Goal: Find specific page/section: Find specific page/section

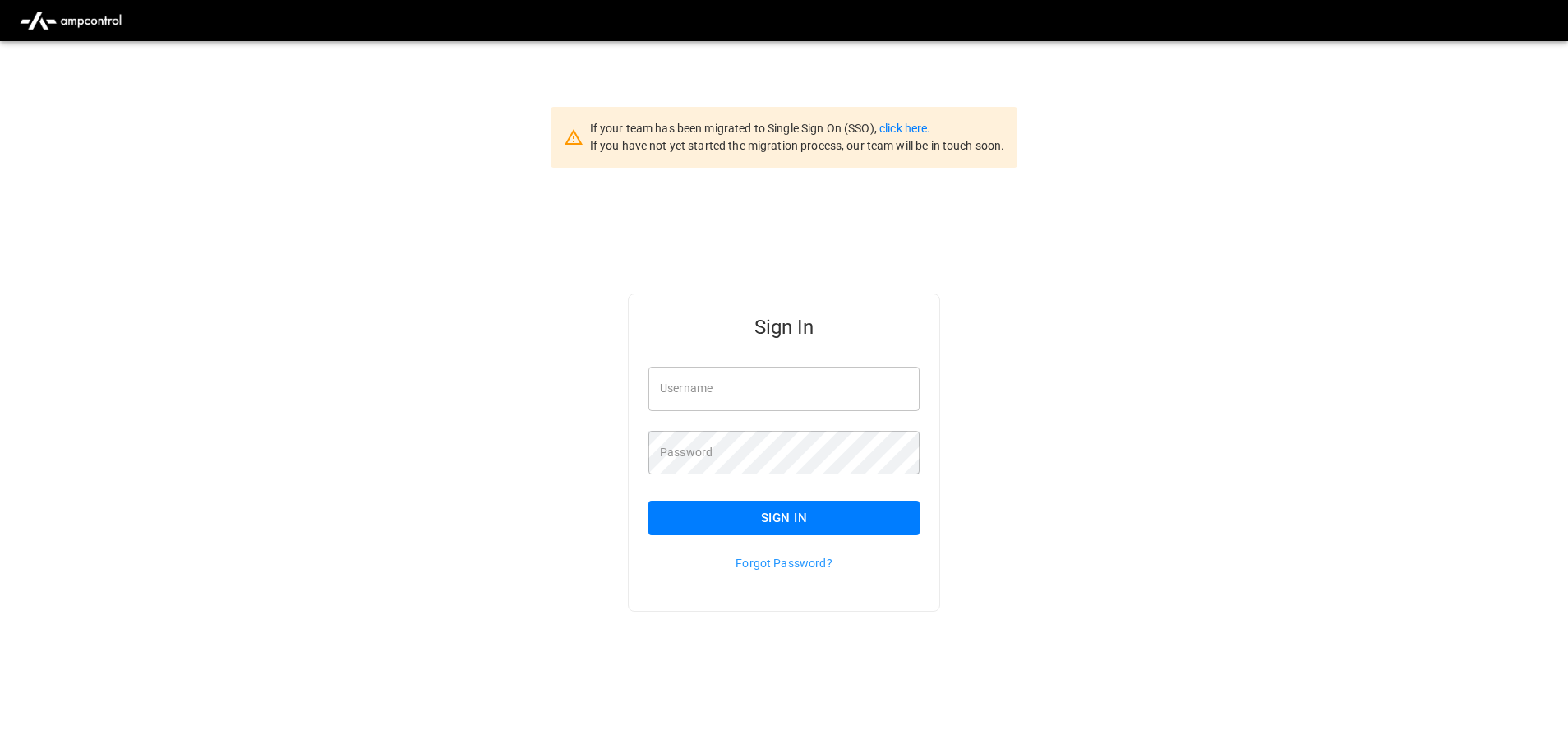
type input "**********"
click at [790, 519] on button "Sign In" at bounding box center [784, 517] width 271 height 35
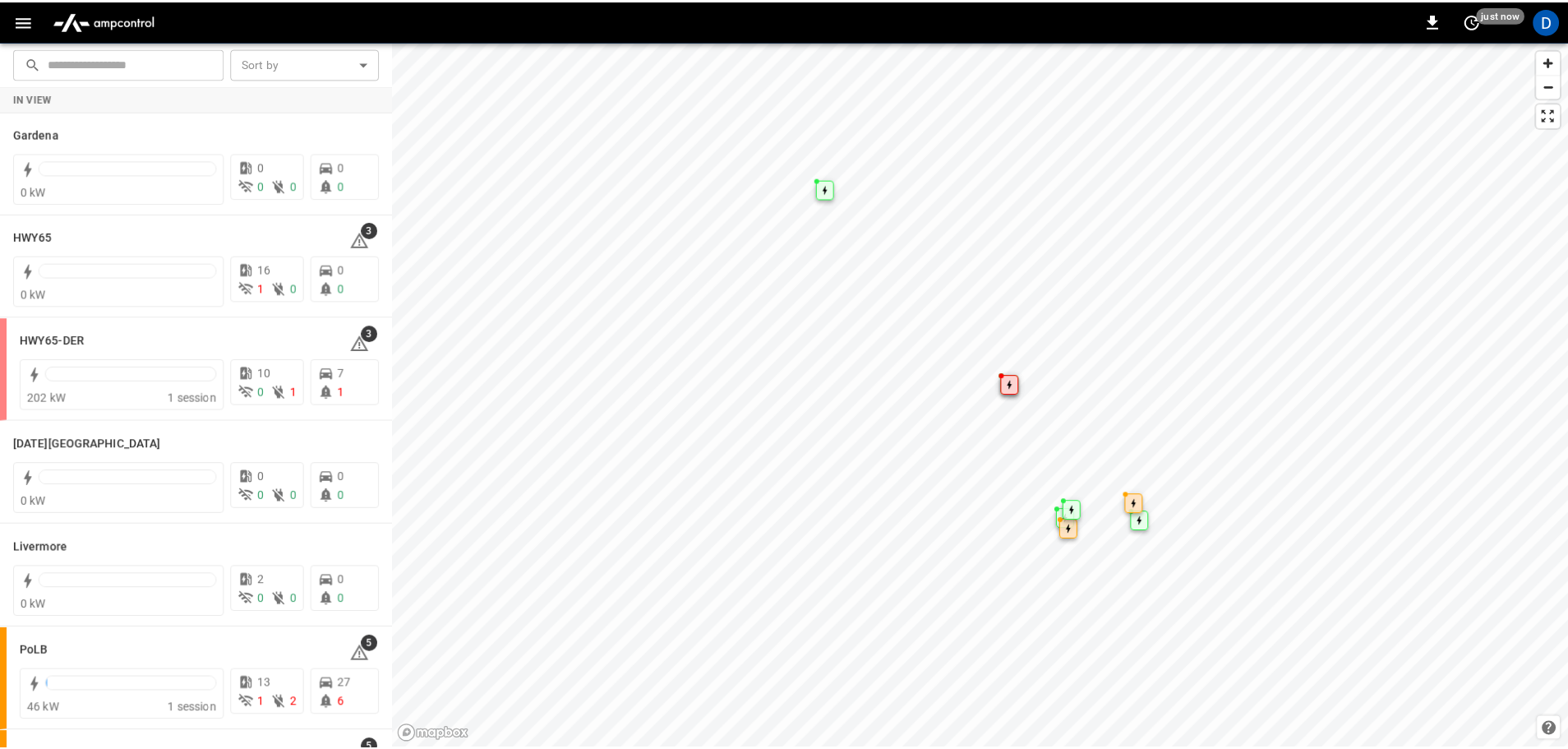
scroll to position [88, 0]
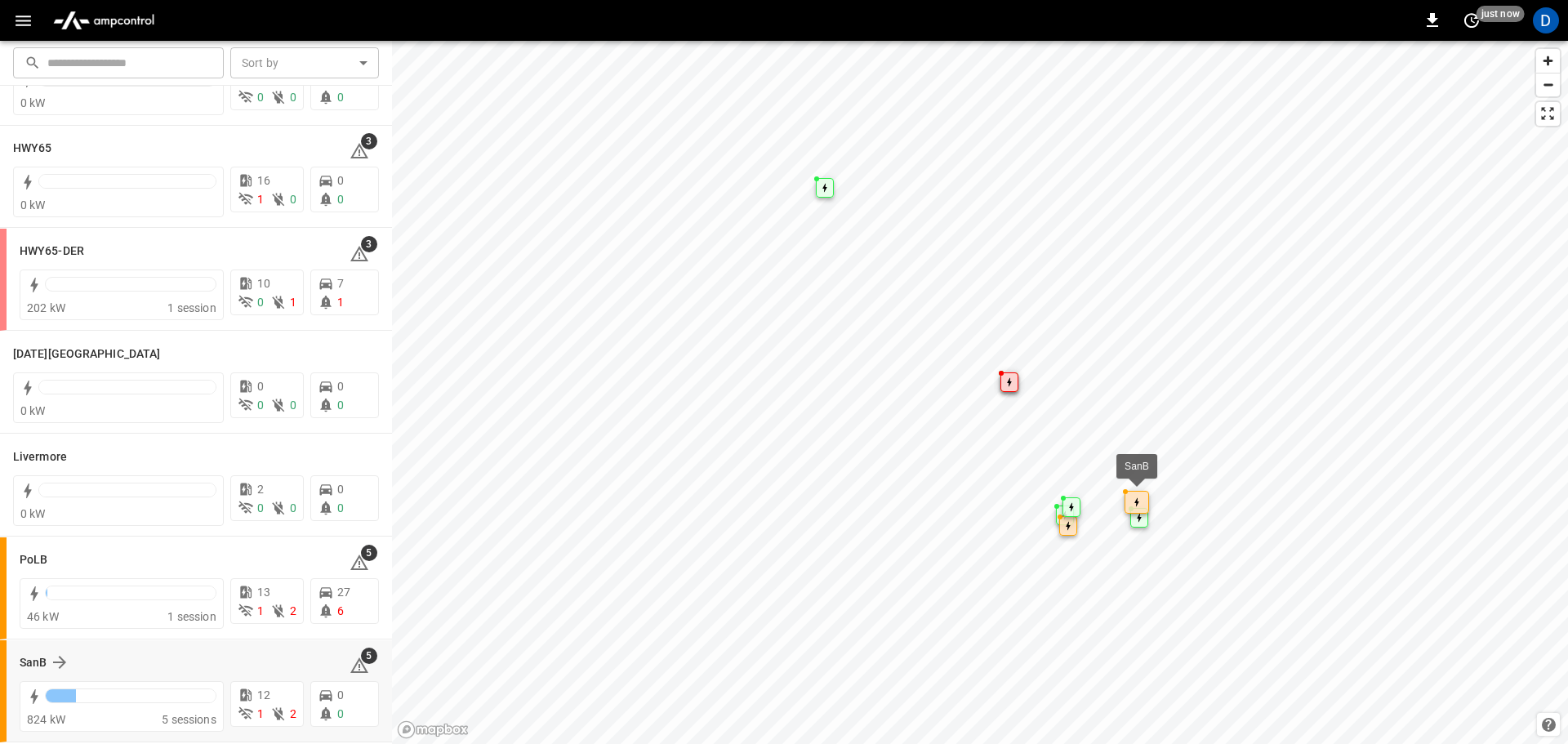
click at [72, 654] on div "SanB" at bounding box center [175, 662] width 311 height 20
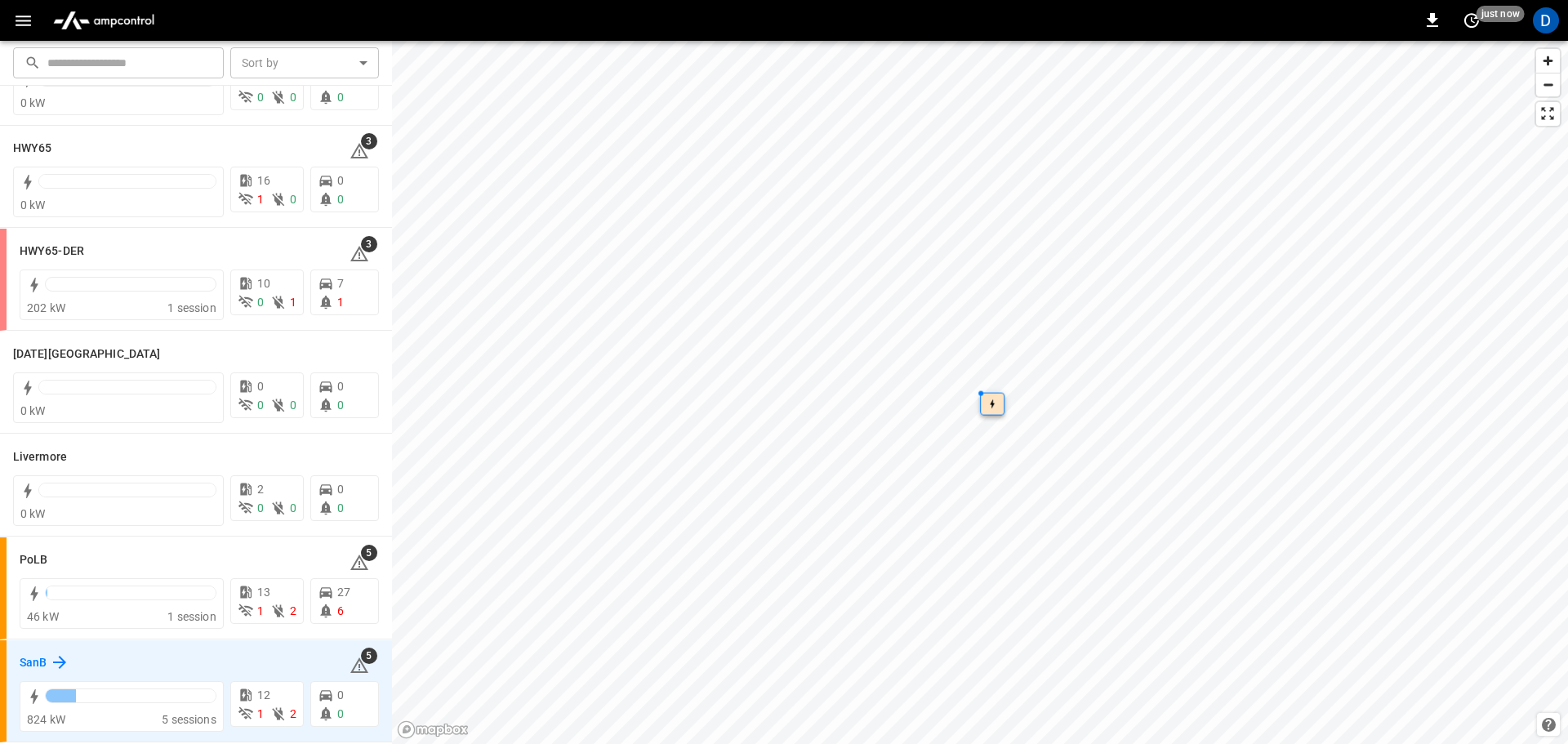
click at [39, 661] on h6 "SanB" at bounding box center [33, 663] width 27 height 18
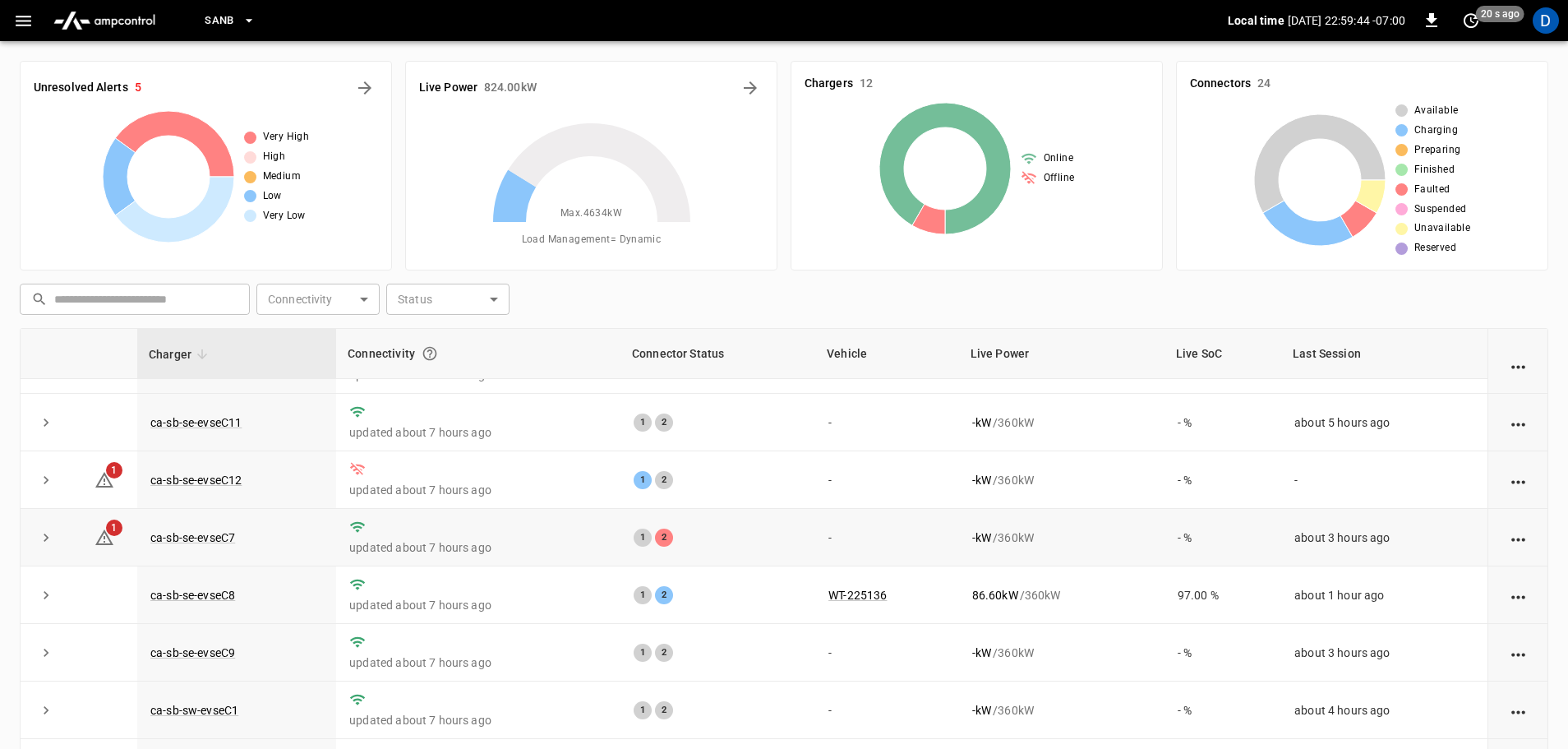
scroll to position [83, 0]
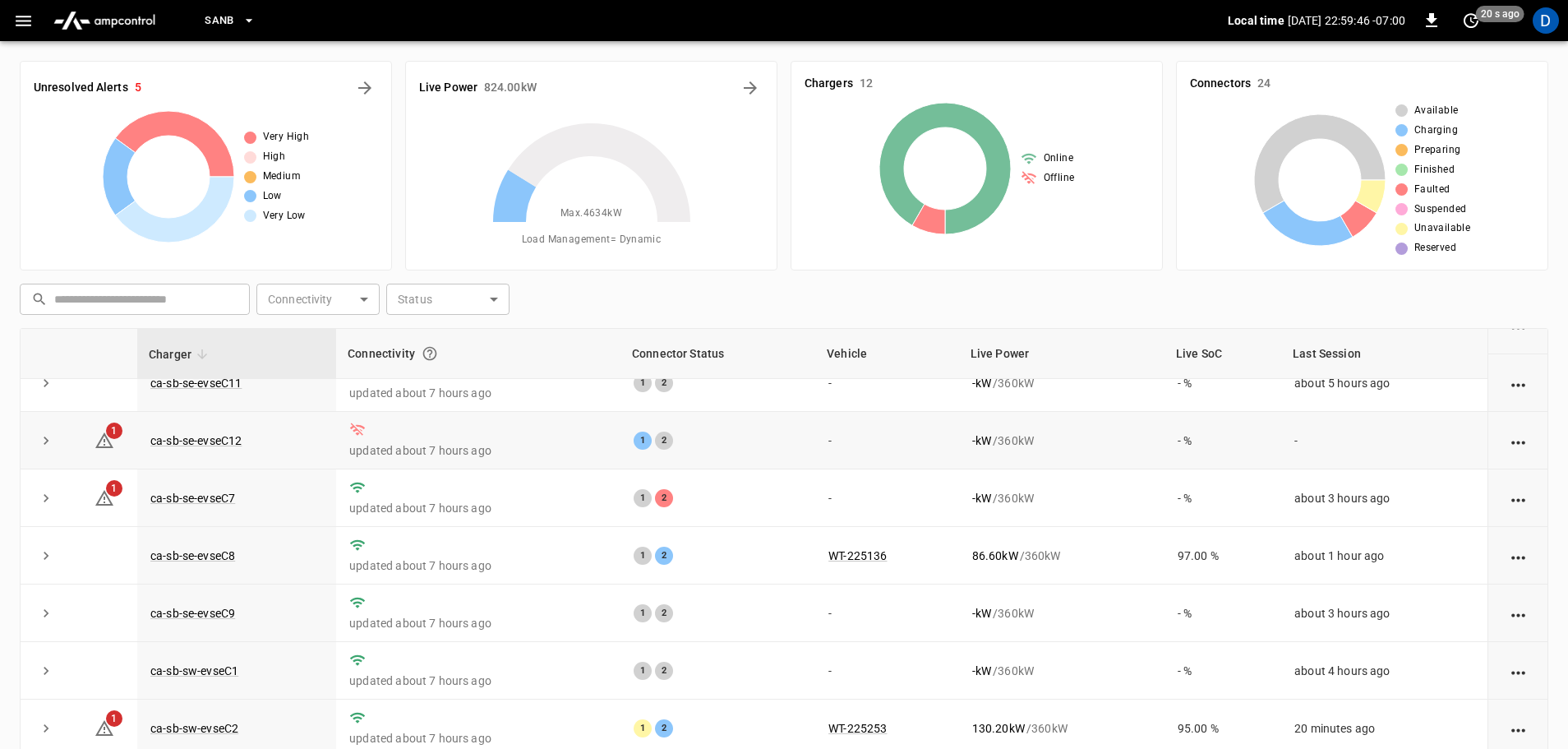
drag, startPoint x: 49, startPoint y: 440, endPoint x: 73, endPoint y: 463, distance: 33.2
click at [49, 440] on icon "expand row" at bounding box center [46, 440] width 17 height 17
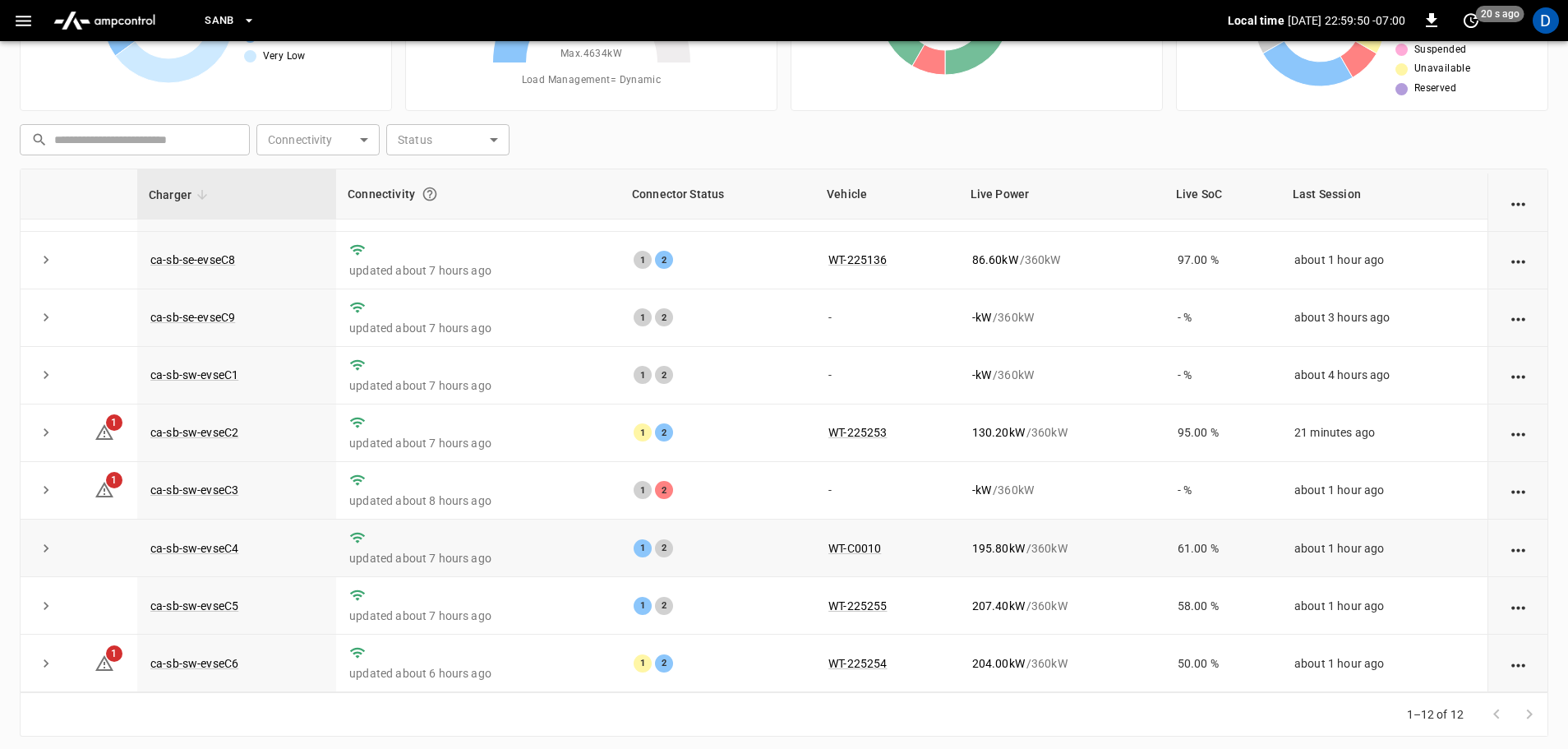
scroll to position [166, 0]
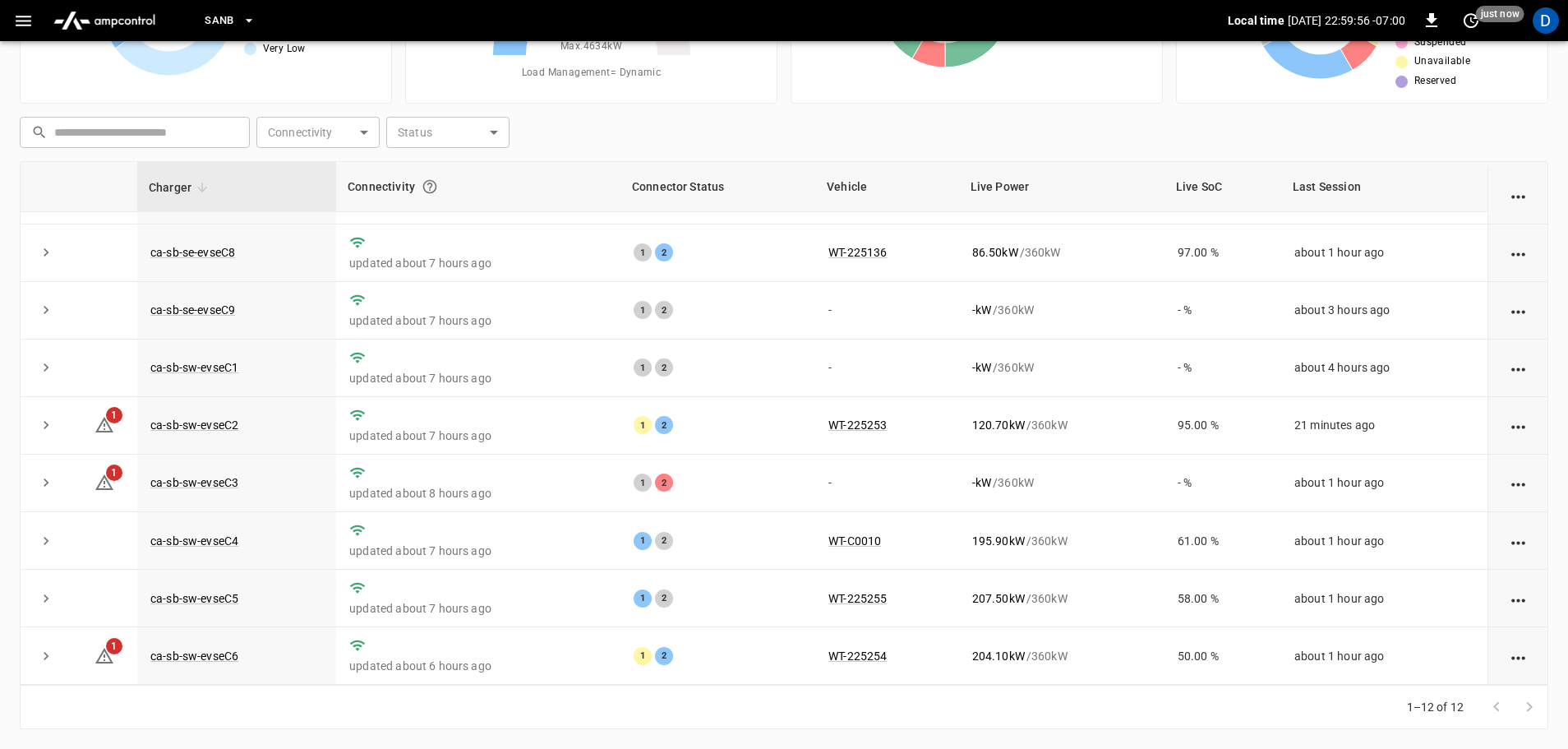
click at [651, 126] on icon at bounding box center [592, 55] width 205 height 205
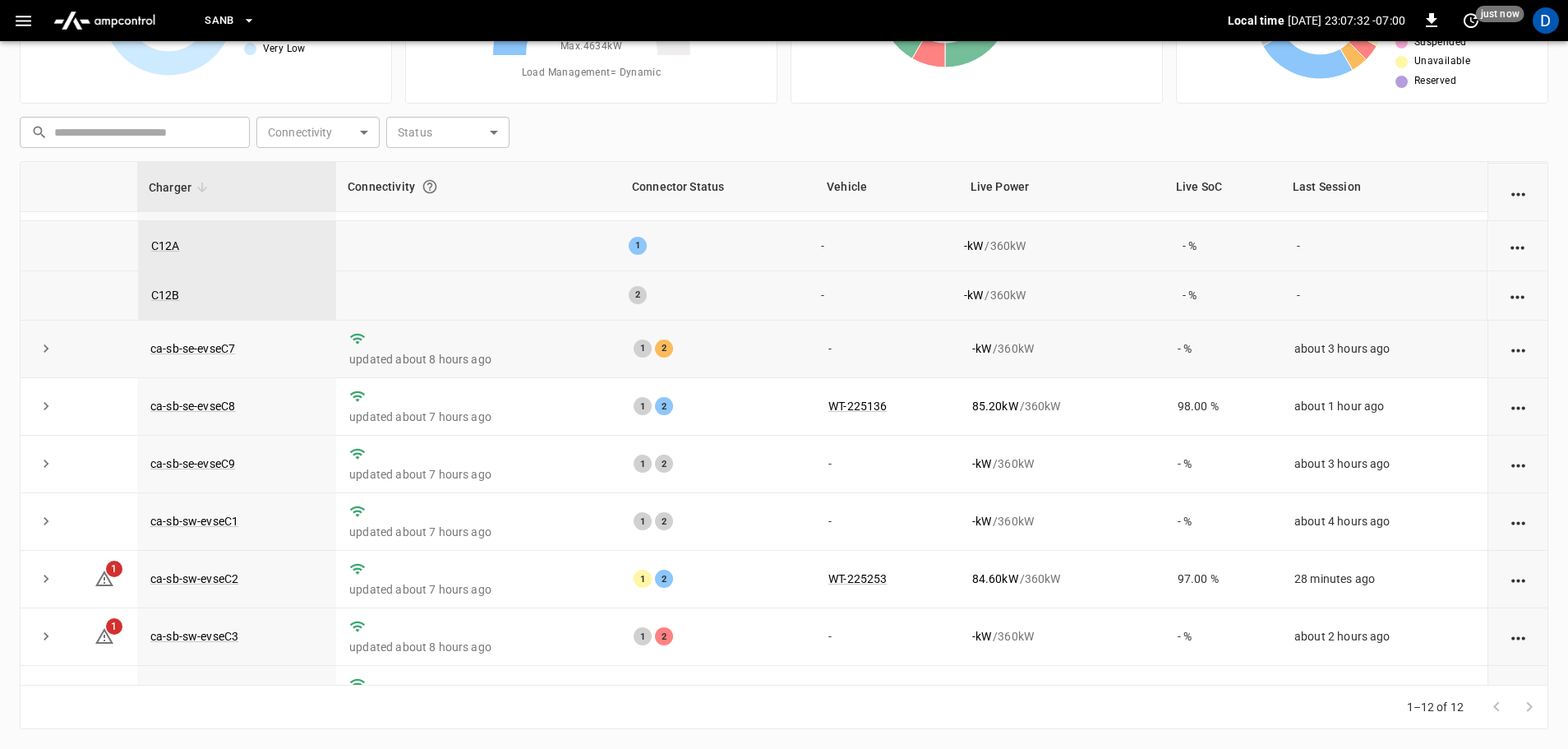
scroll to position [327, 0]
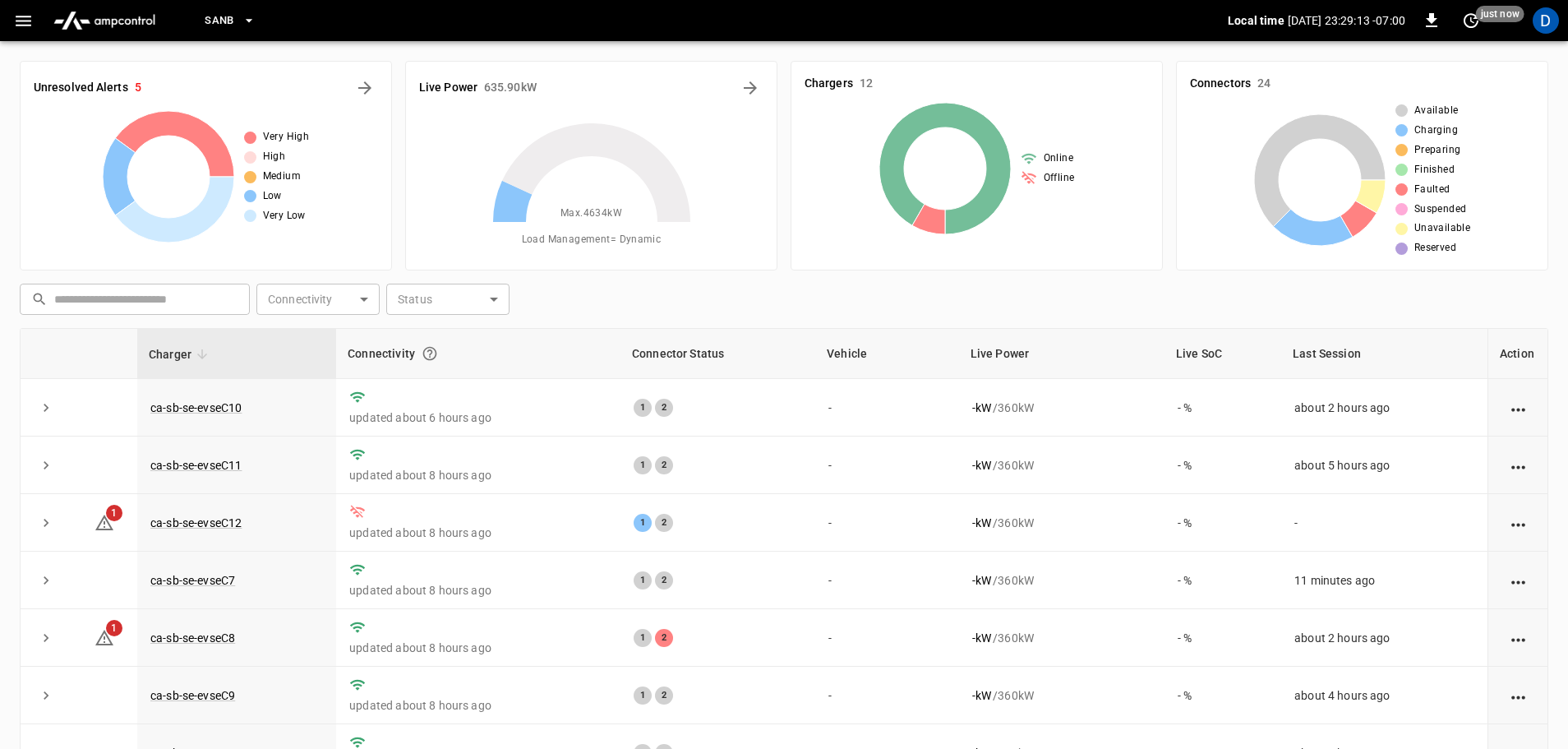
click at [235, 21] on button "SanB" at bounding box center [230, 21] width 64 height 32
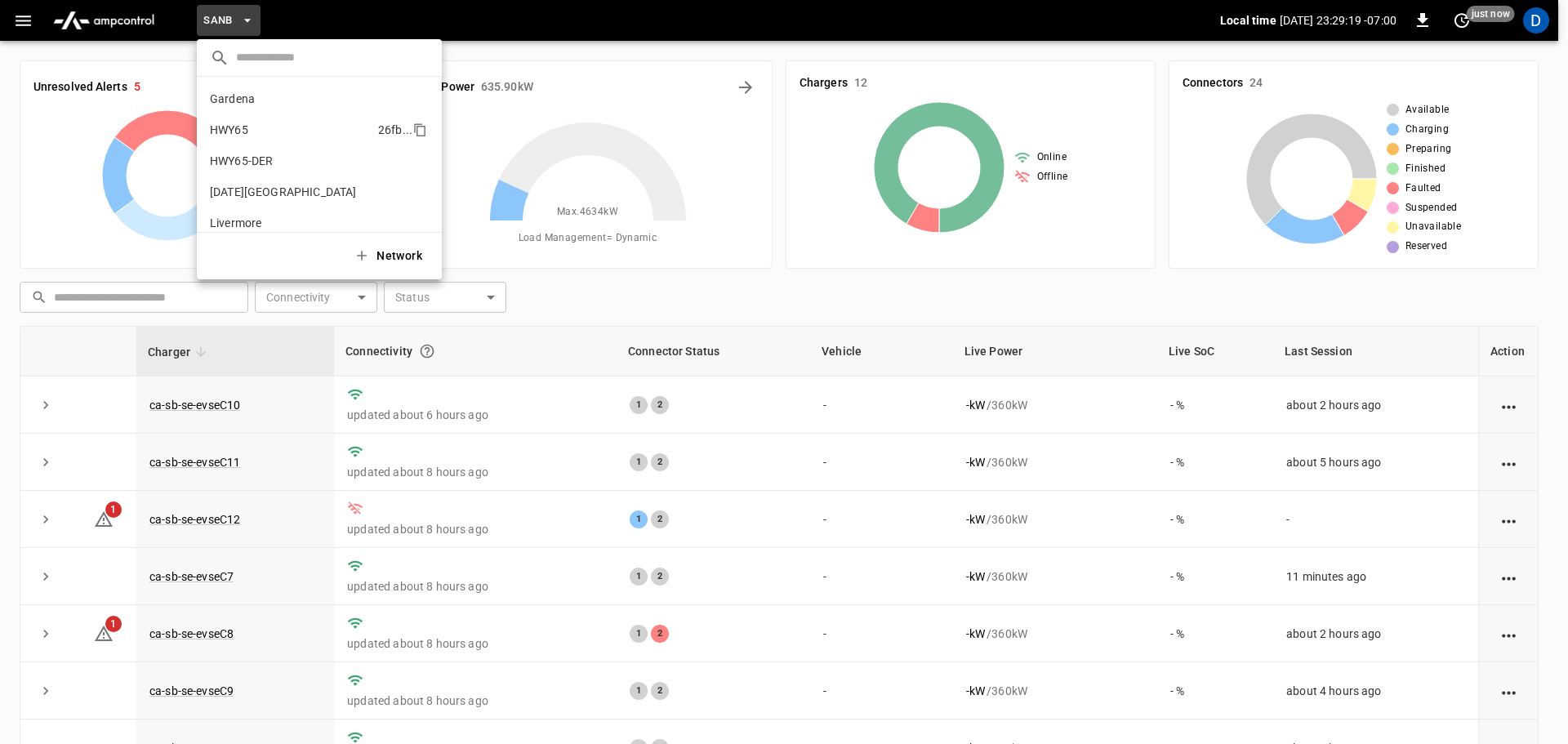
click at [269, 133] on p "HWY65" at bounding box center [290, 130] width 161 height 17
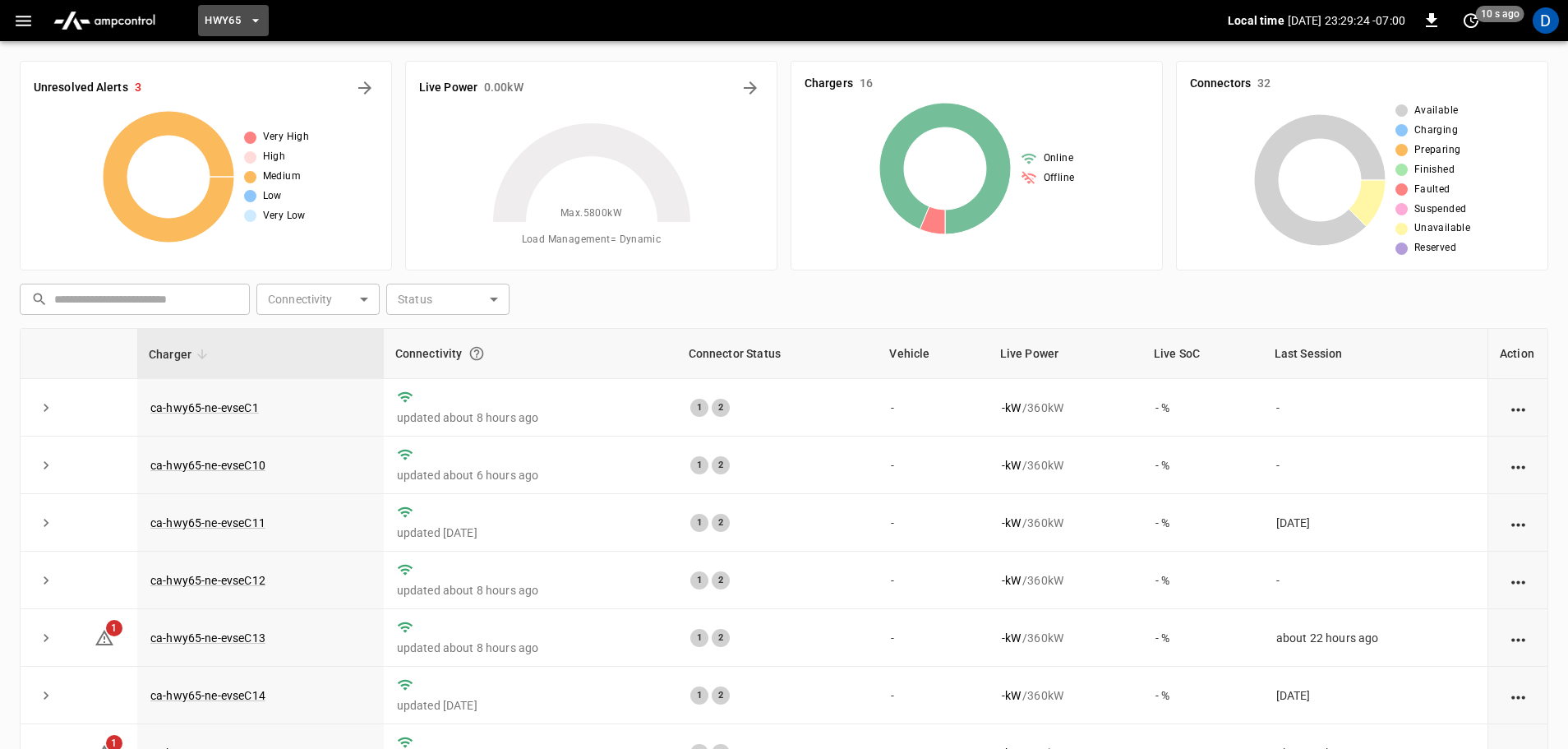
click at [238, 35] on button "HWY65" at bounding box center [233, 21] width 71 height 32
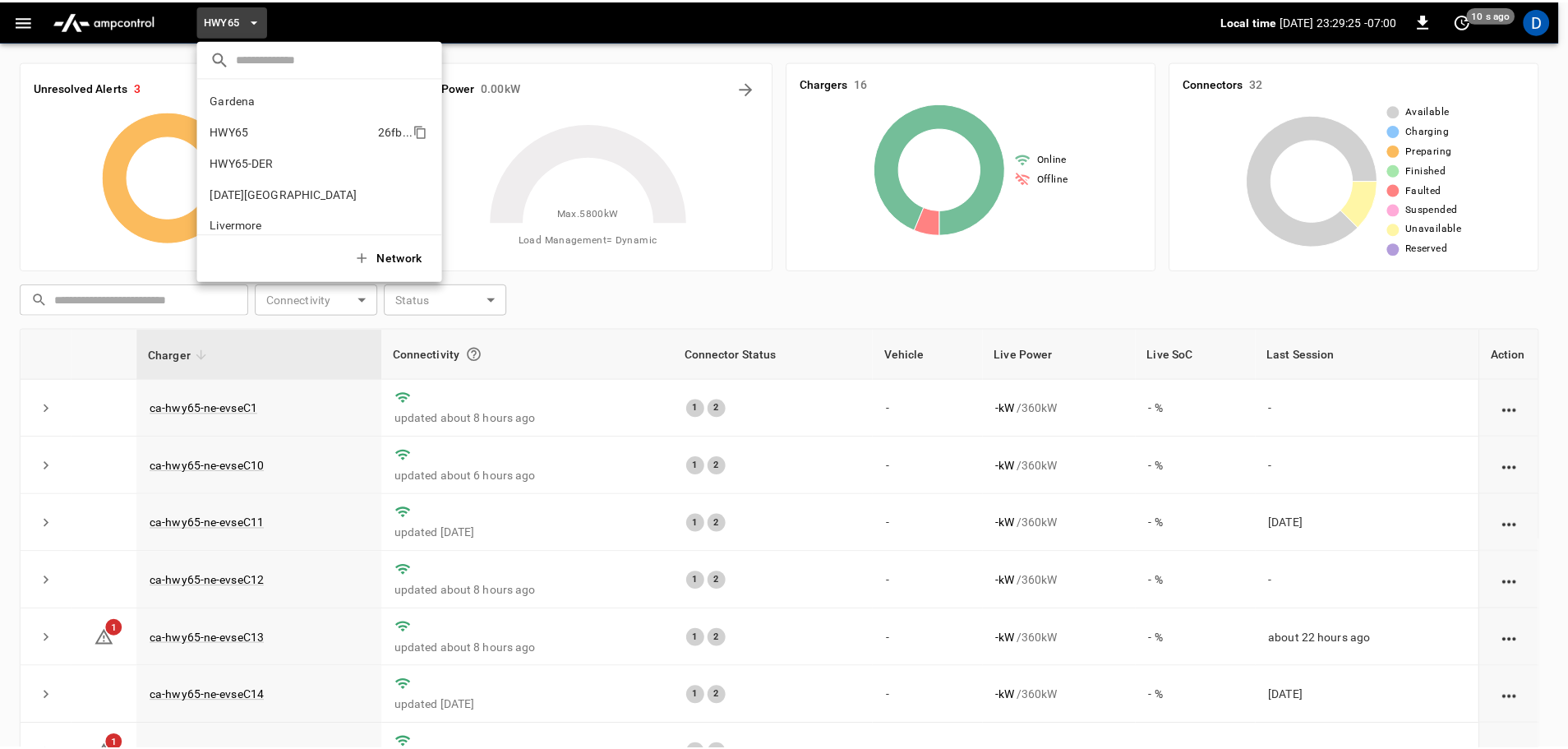
scroll to position [26, 0]
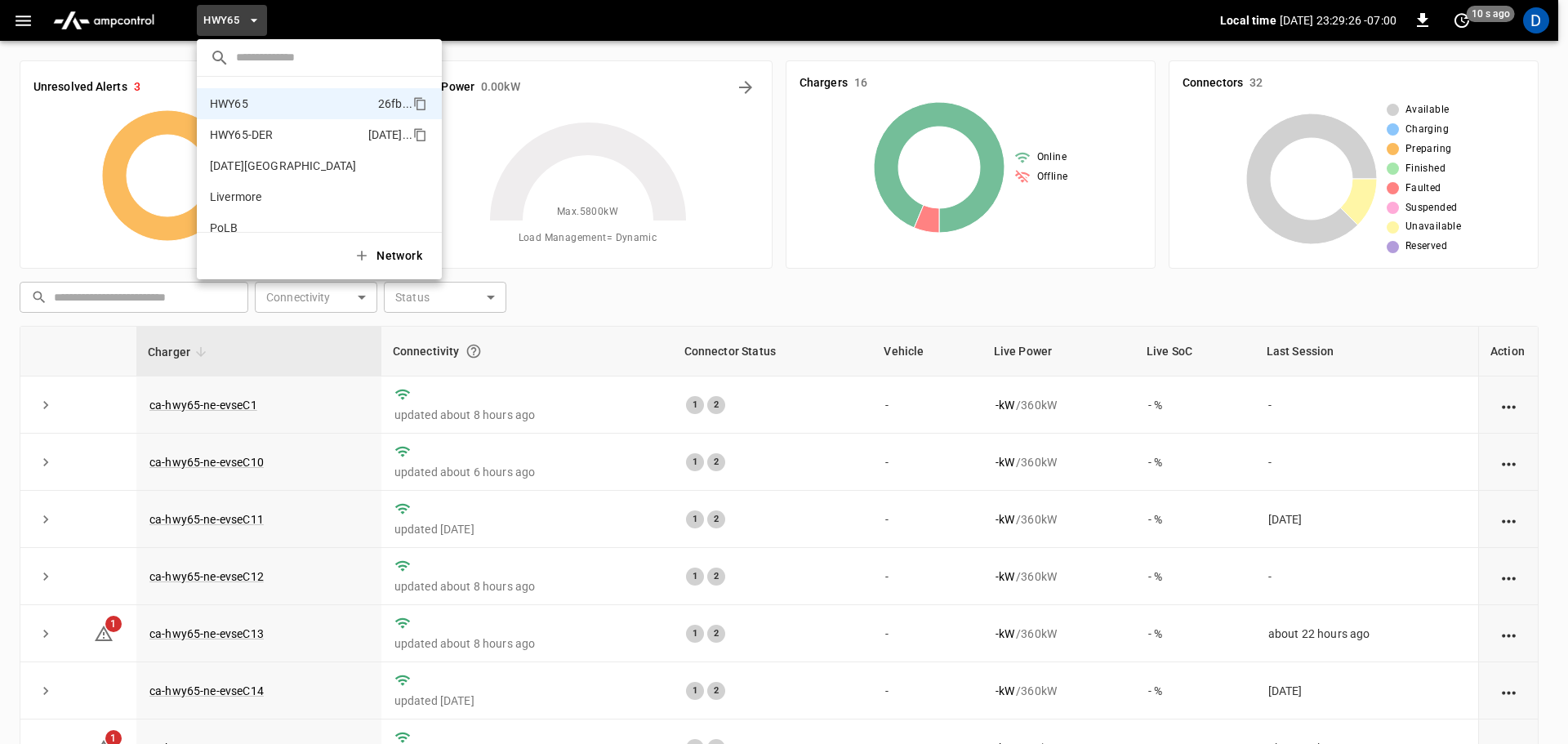
click at [300, 139] on p "HWY65-DER" at bounding box center [285, 135] width 151 height 17
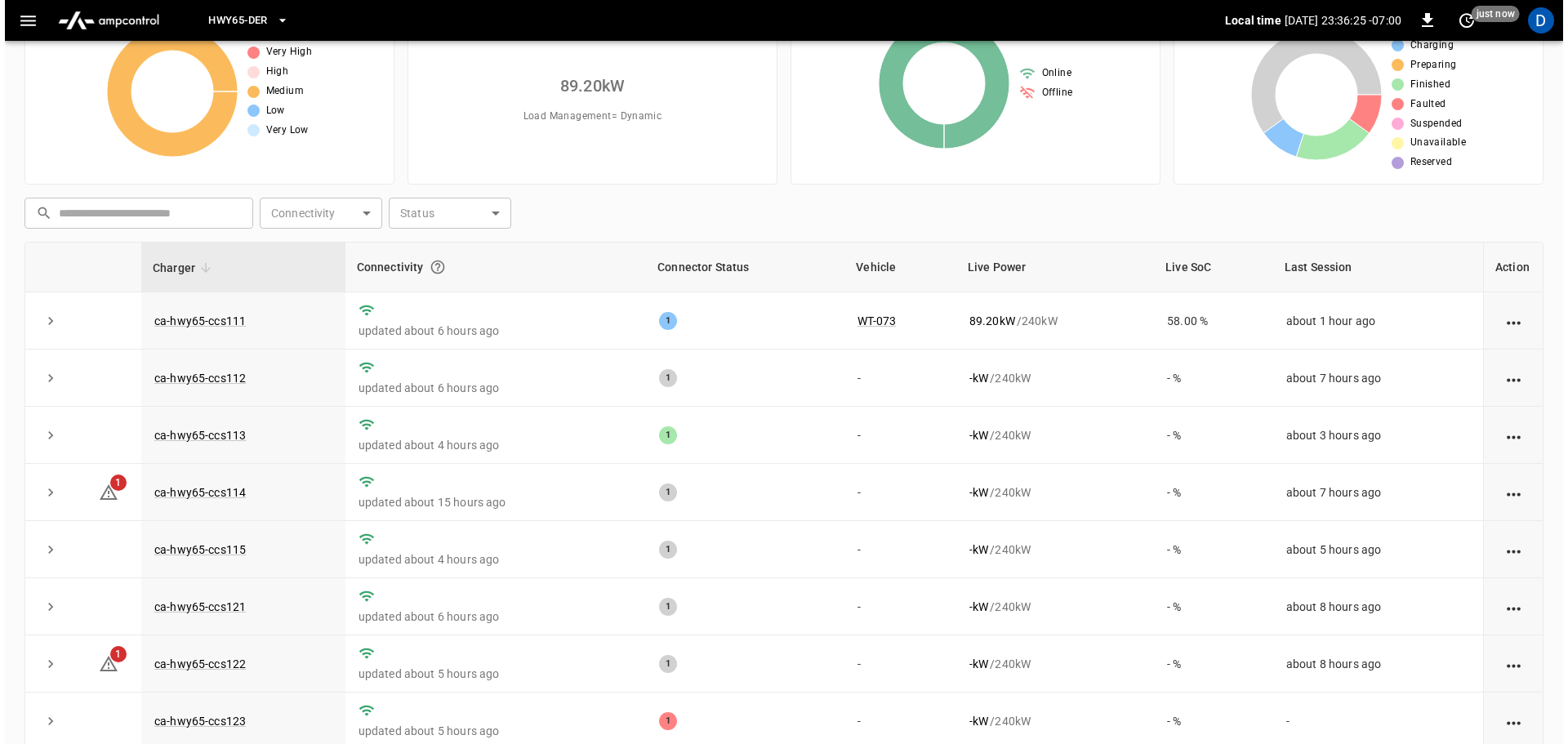
scroll to position [0, 0]
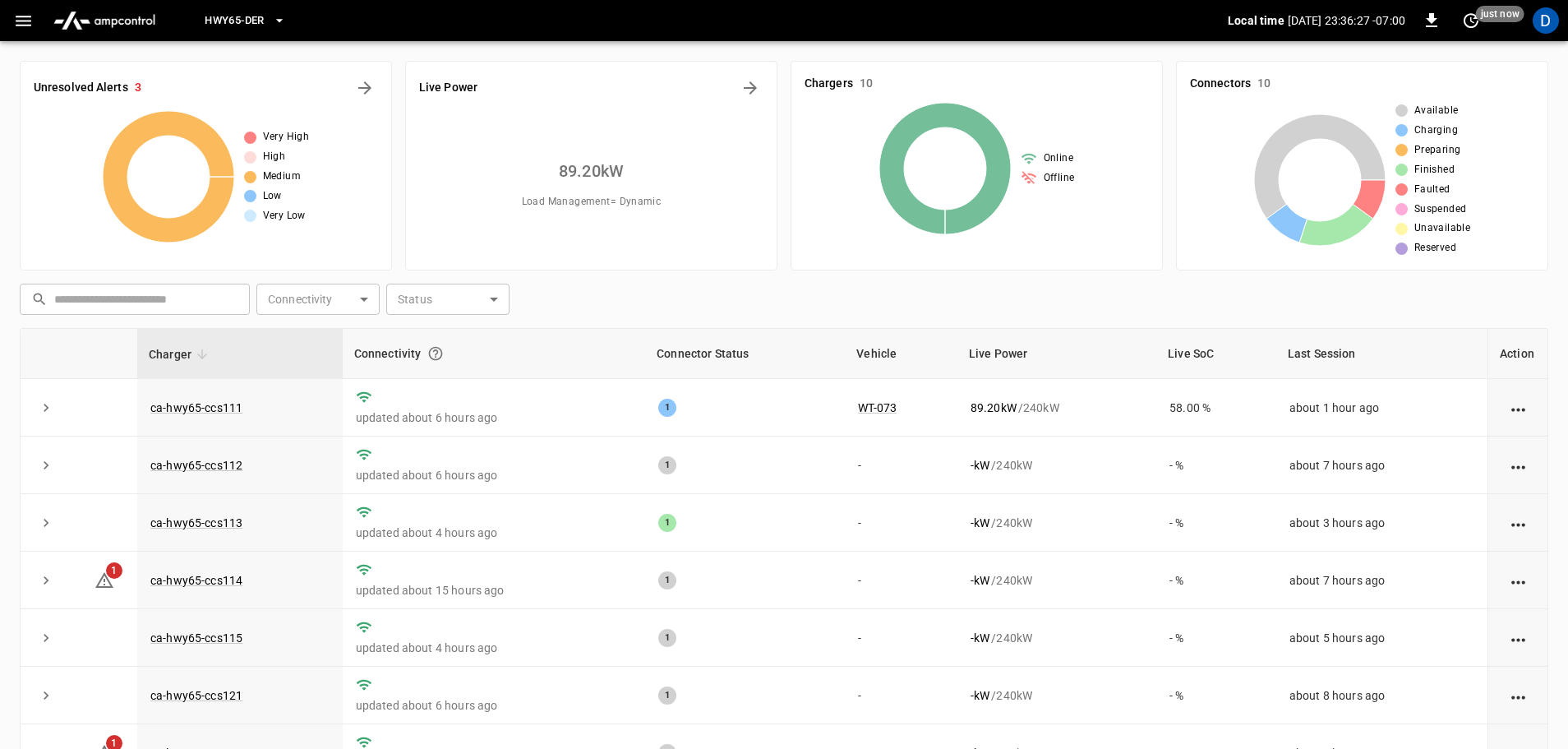
click at [245, 32] on button "HWY65-DER" at bounding box center [245, 21] width 94 height 32
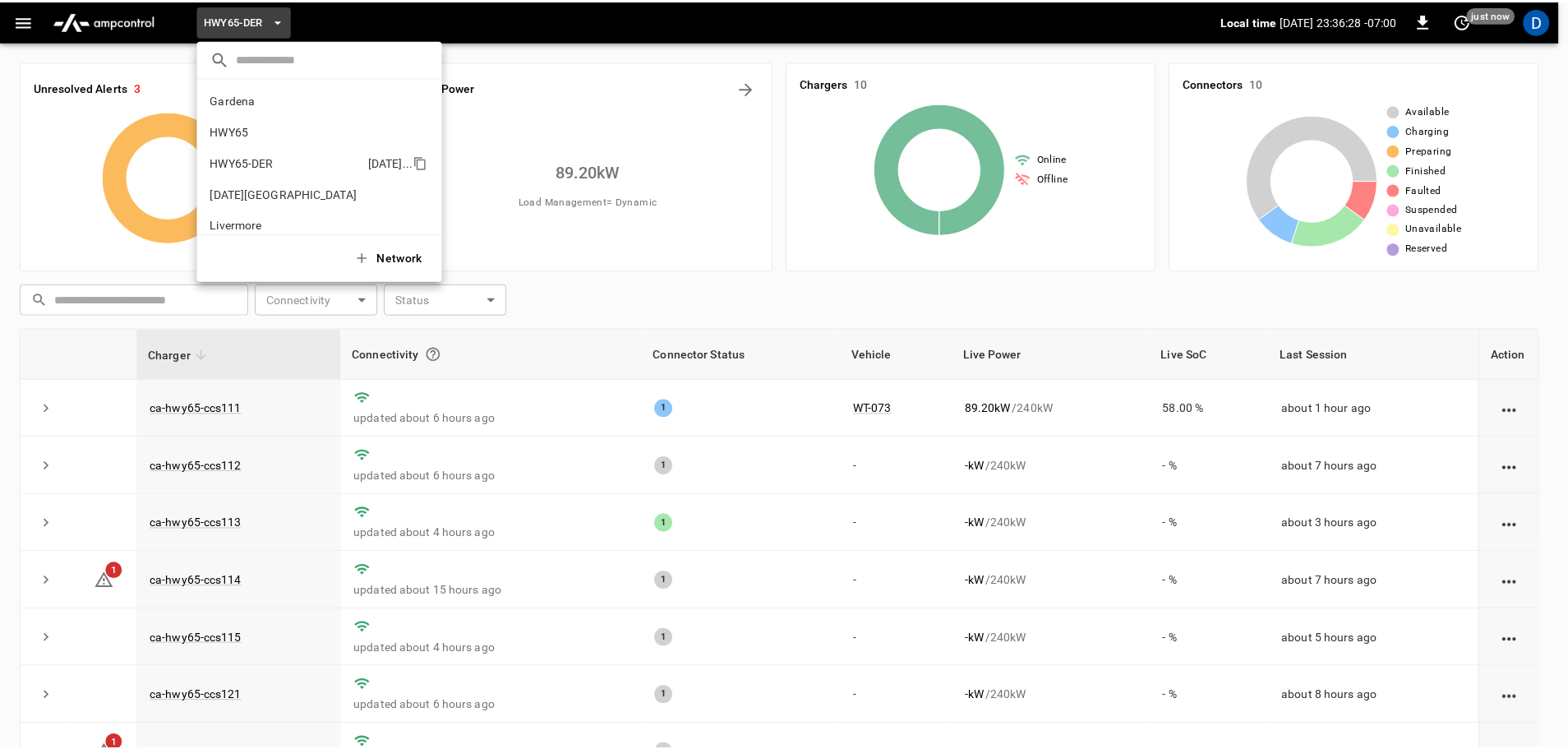
scroll to position [58, 0]
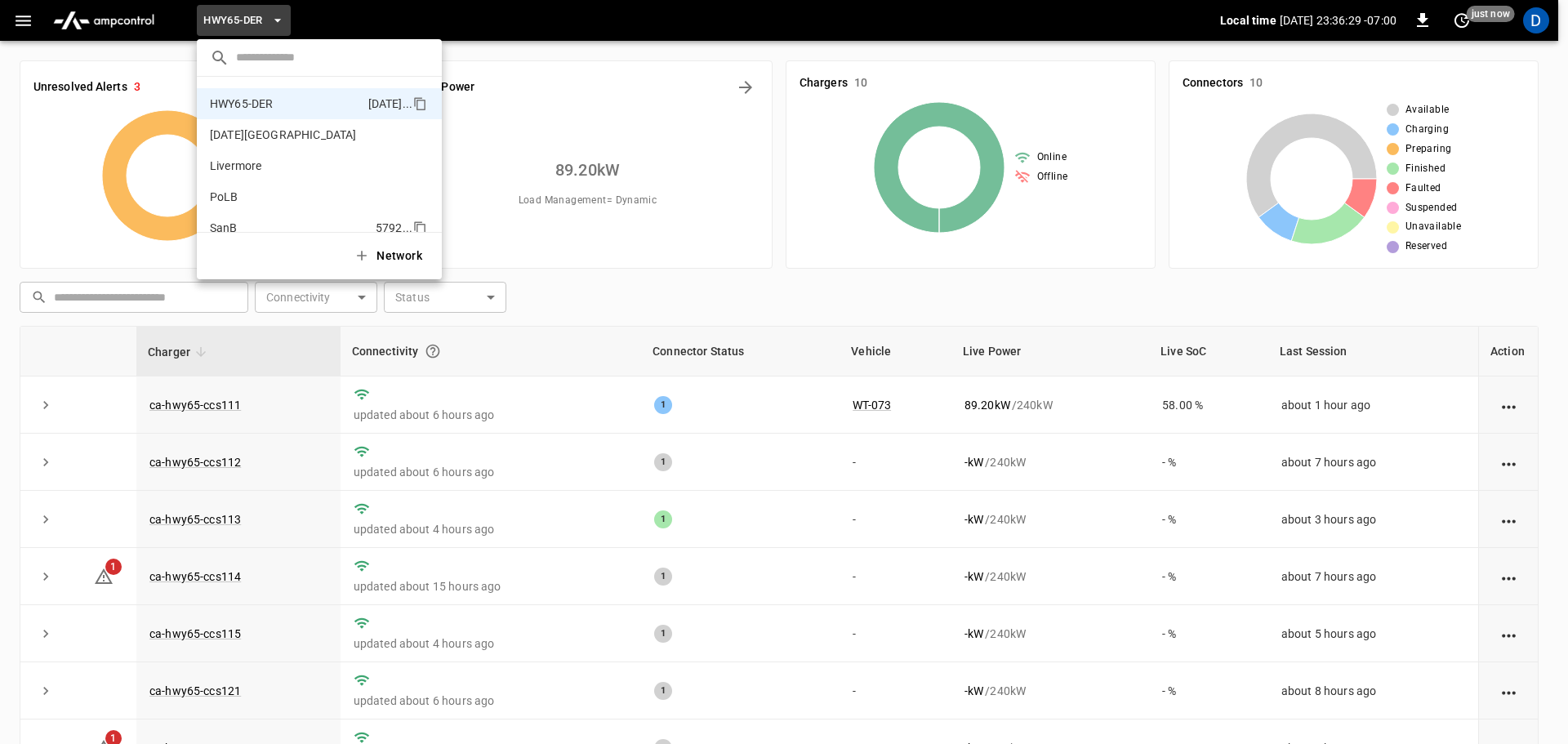
click at [253, 214] on li "SanB 5792 ..." at bounding box center [320, 228] width 245 height 31
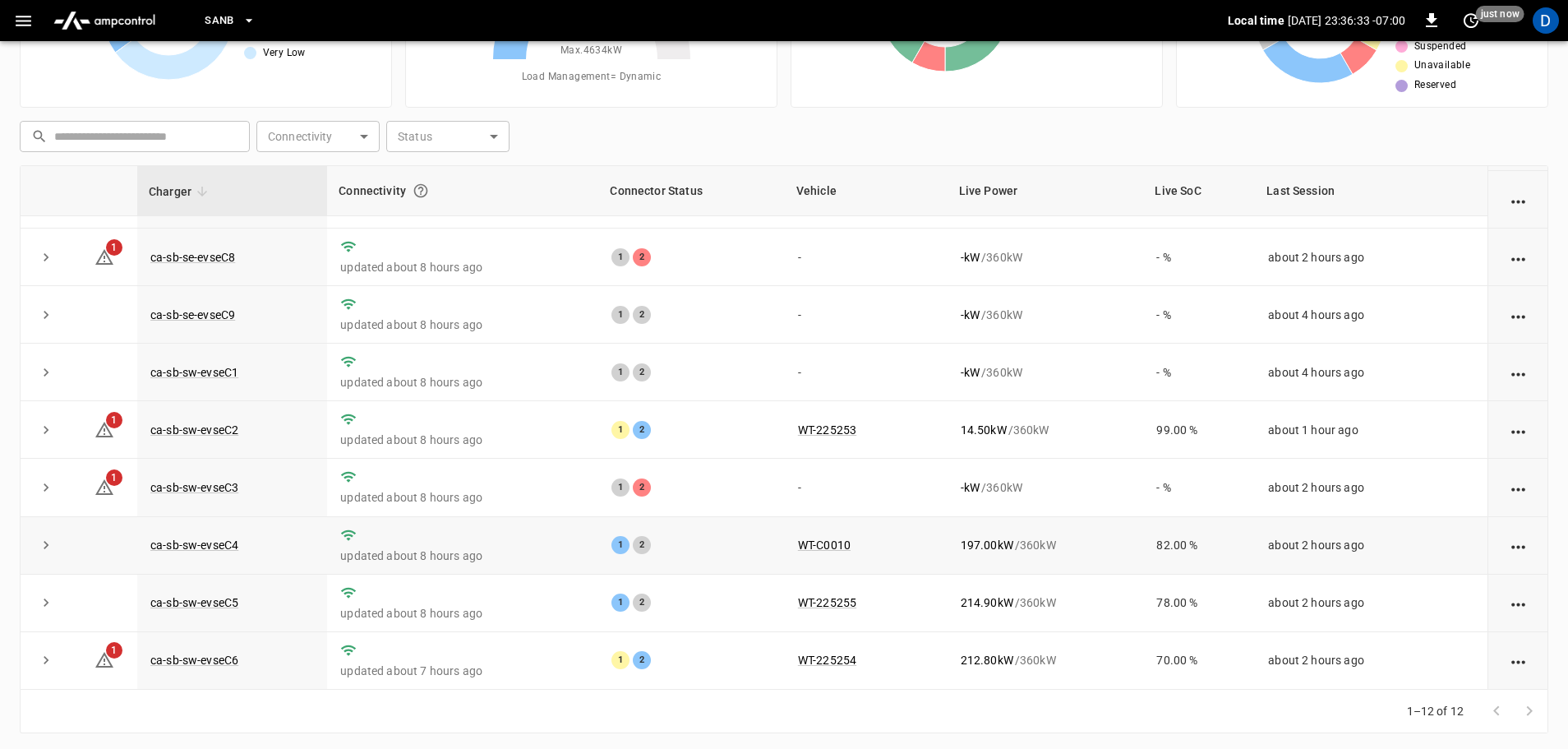
scroll to position [164, 0]
click at [54, 541] on button "expand row" at bounding box center [46, 543] width 25 height 25
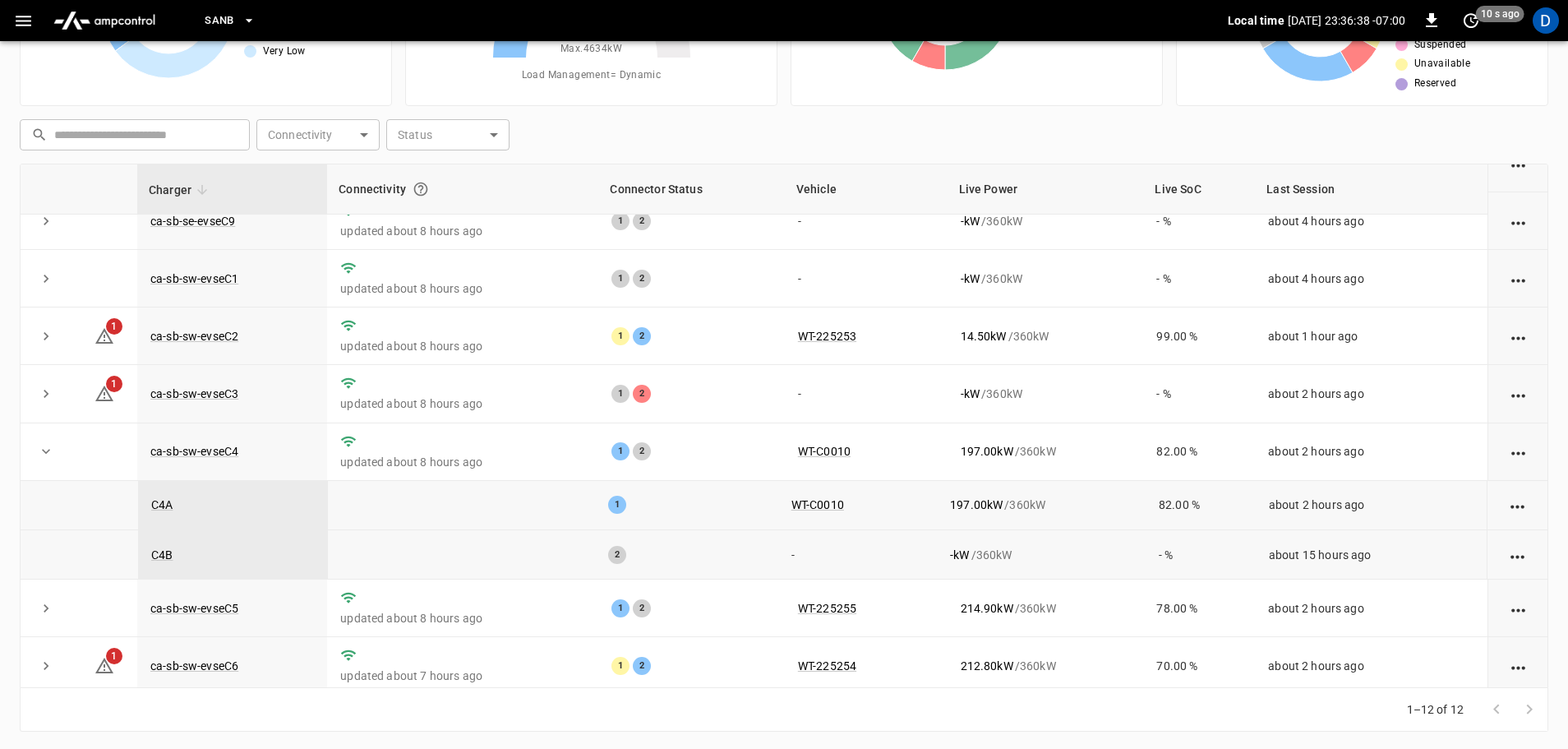
scroll to position [327, 0]
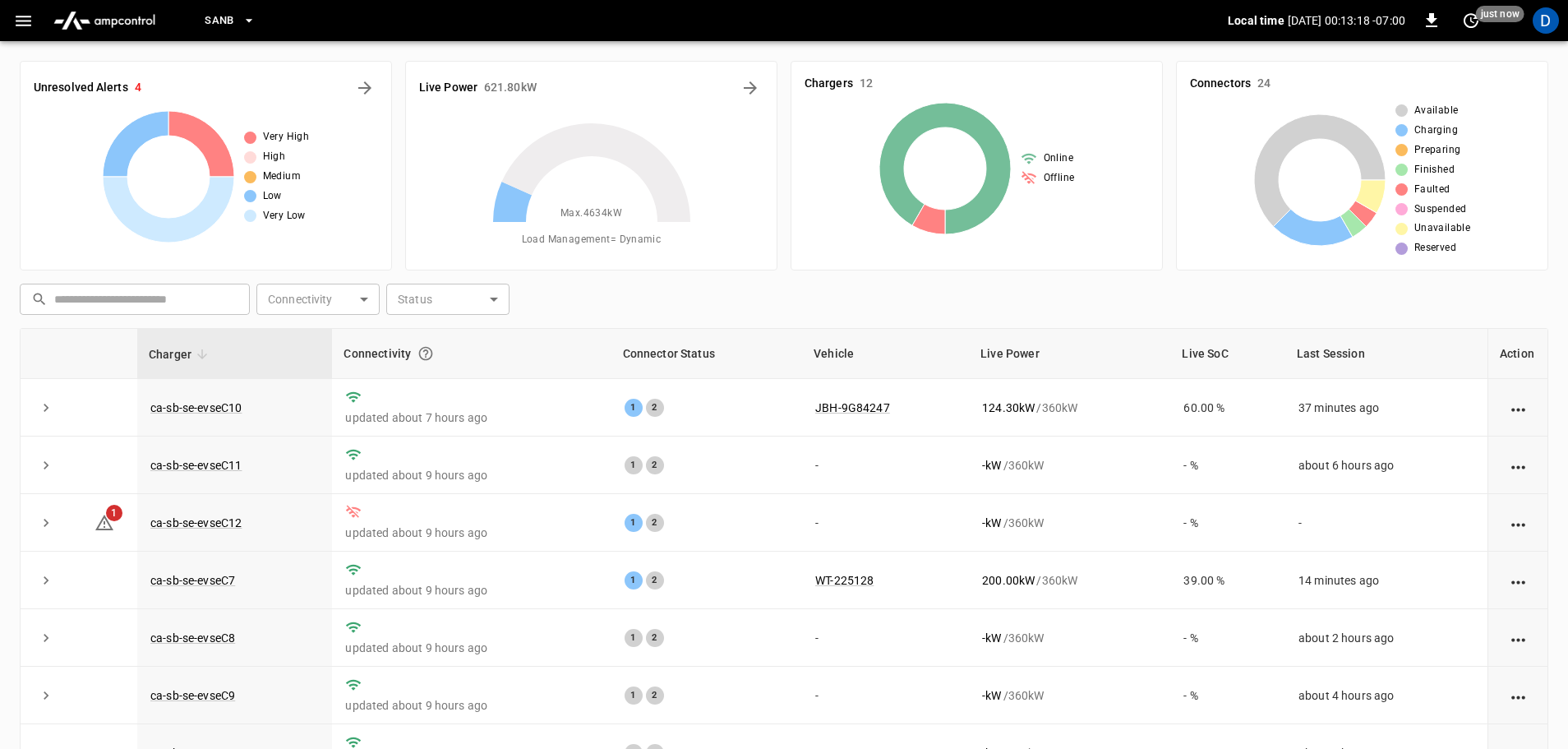
click at [242, 21] on icon "button" at bounding box center [249, 20] width 17 height 17
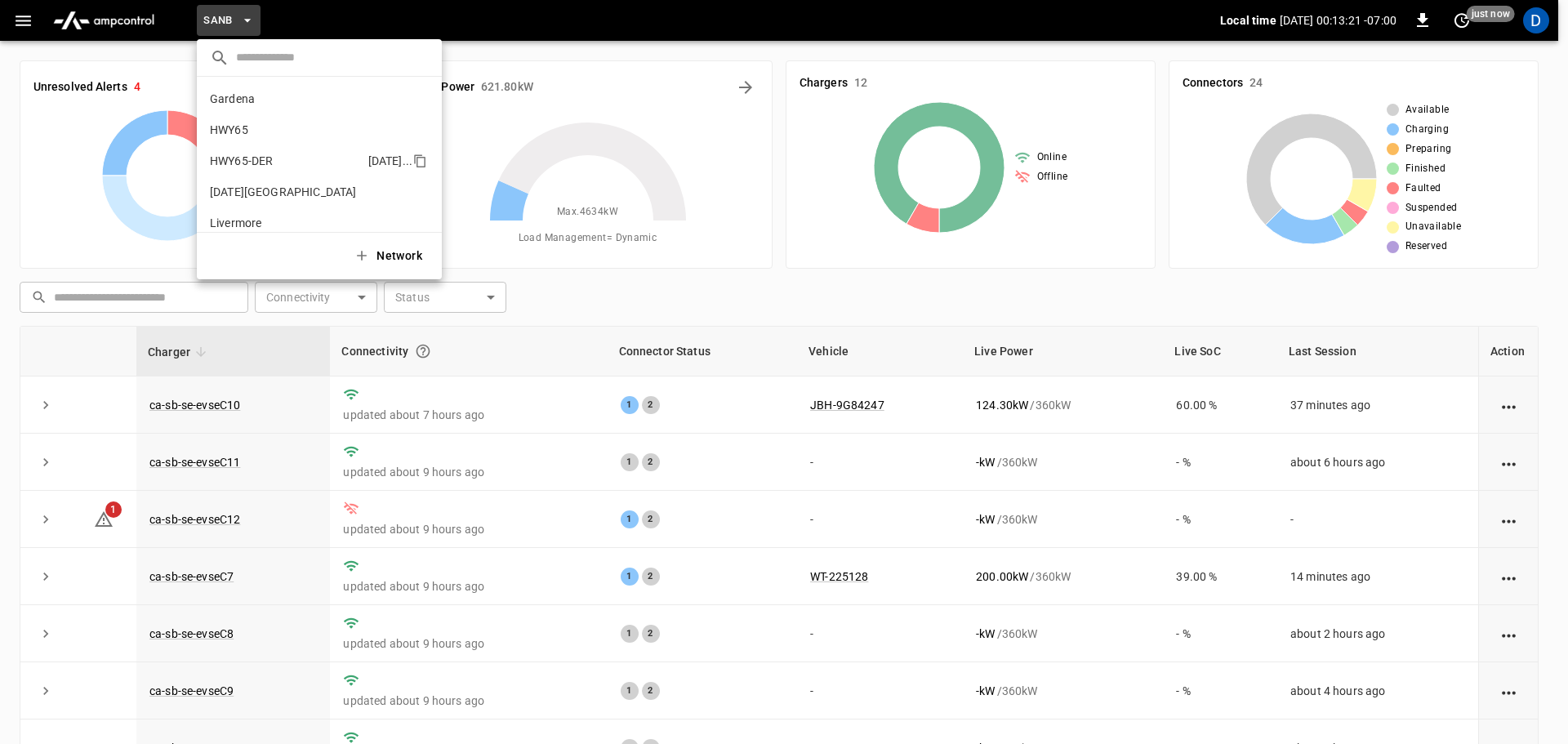
click at [301, 159] on p "HWY65-DER" at bounding box center [285, 160] width 151 height 17
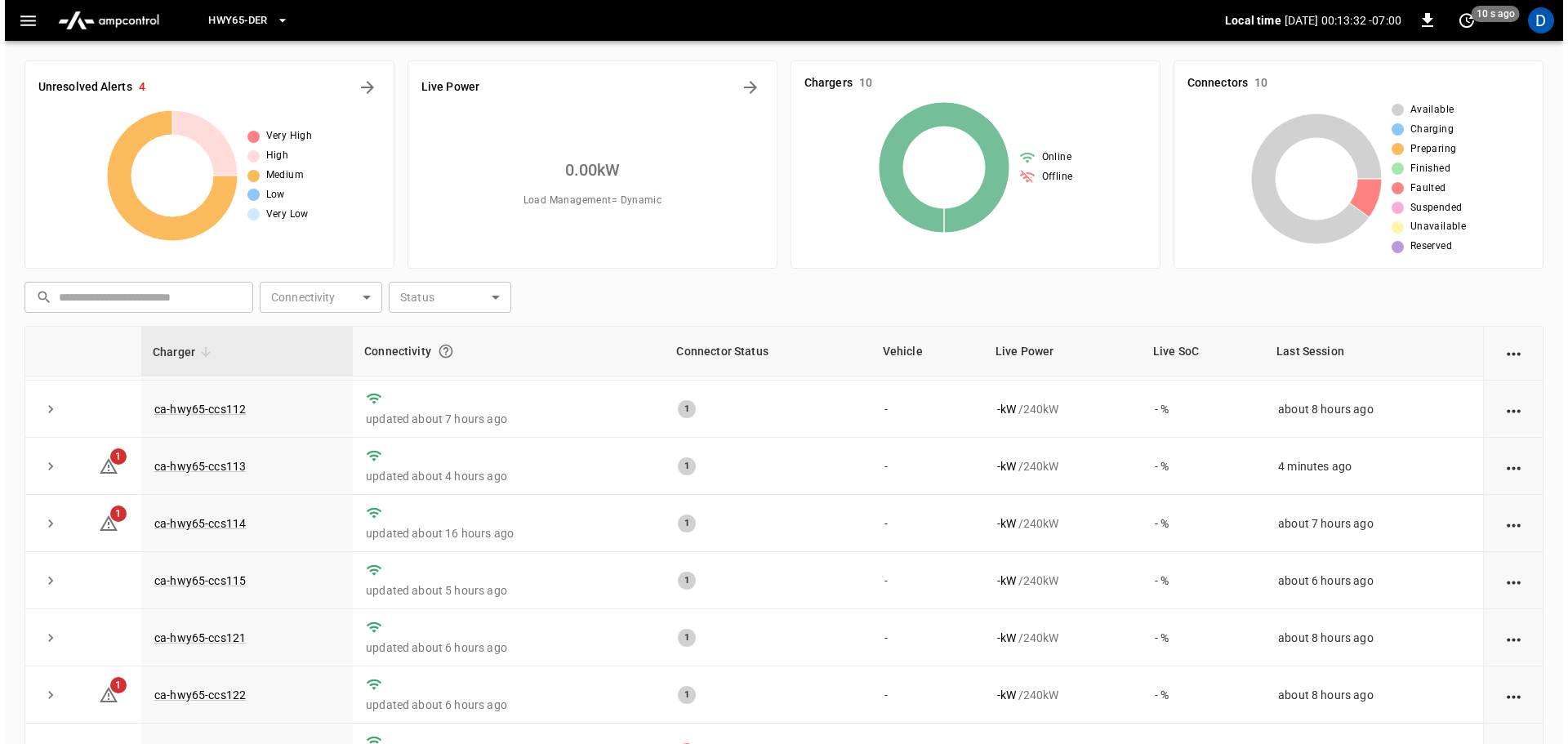
scroll to position [82, 0]
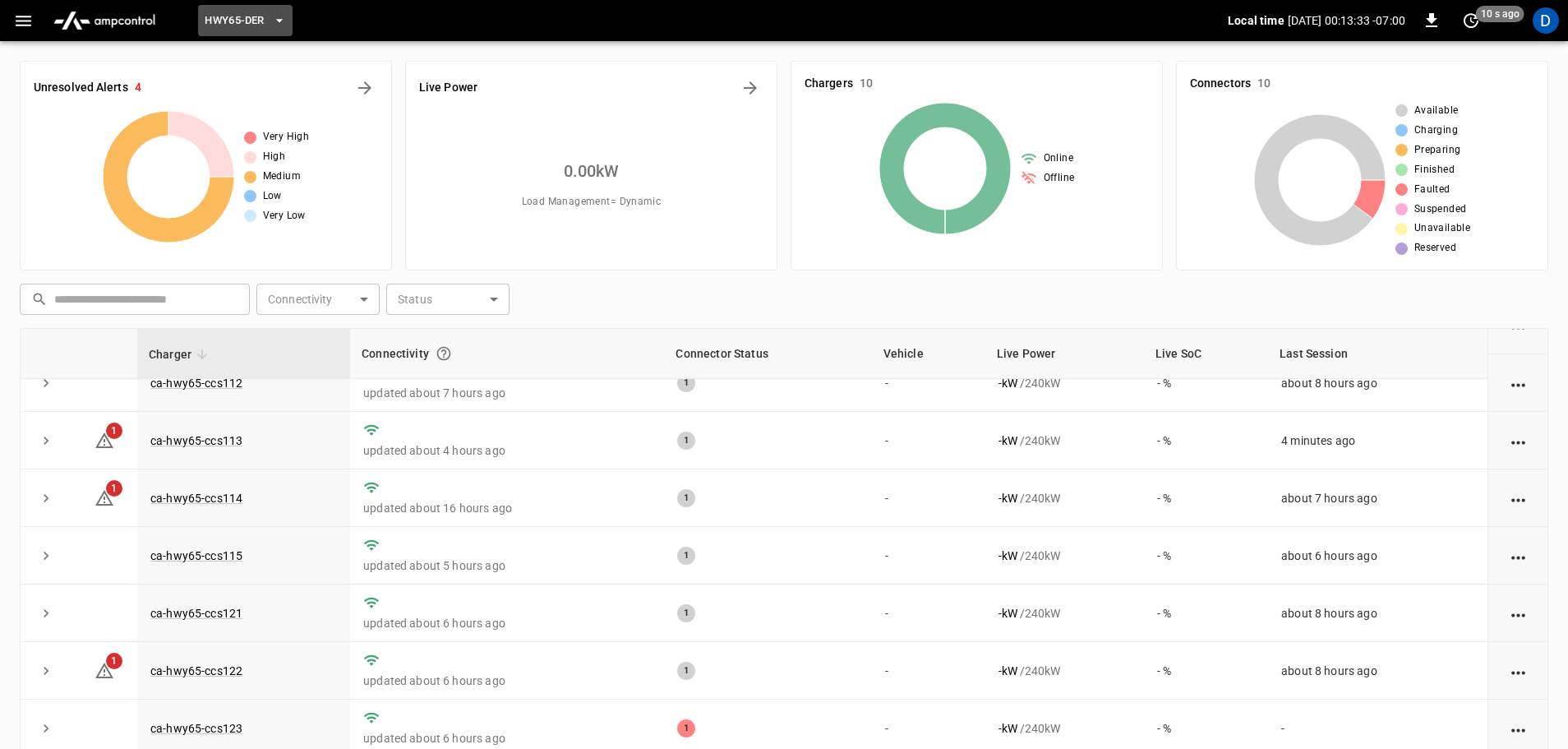
click at [274, 24] on icon "button" at bounding box center [279, 20] width 17 height 17
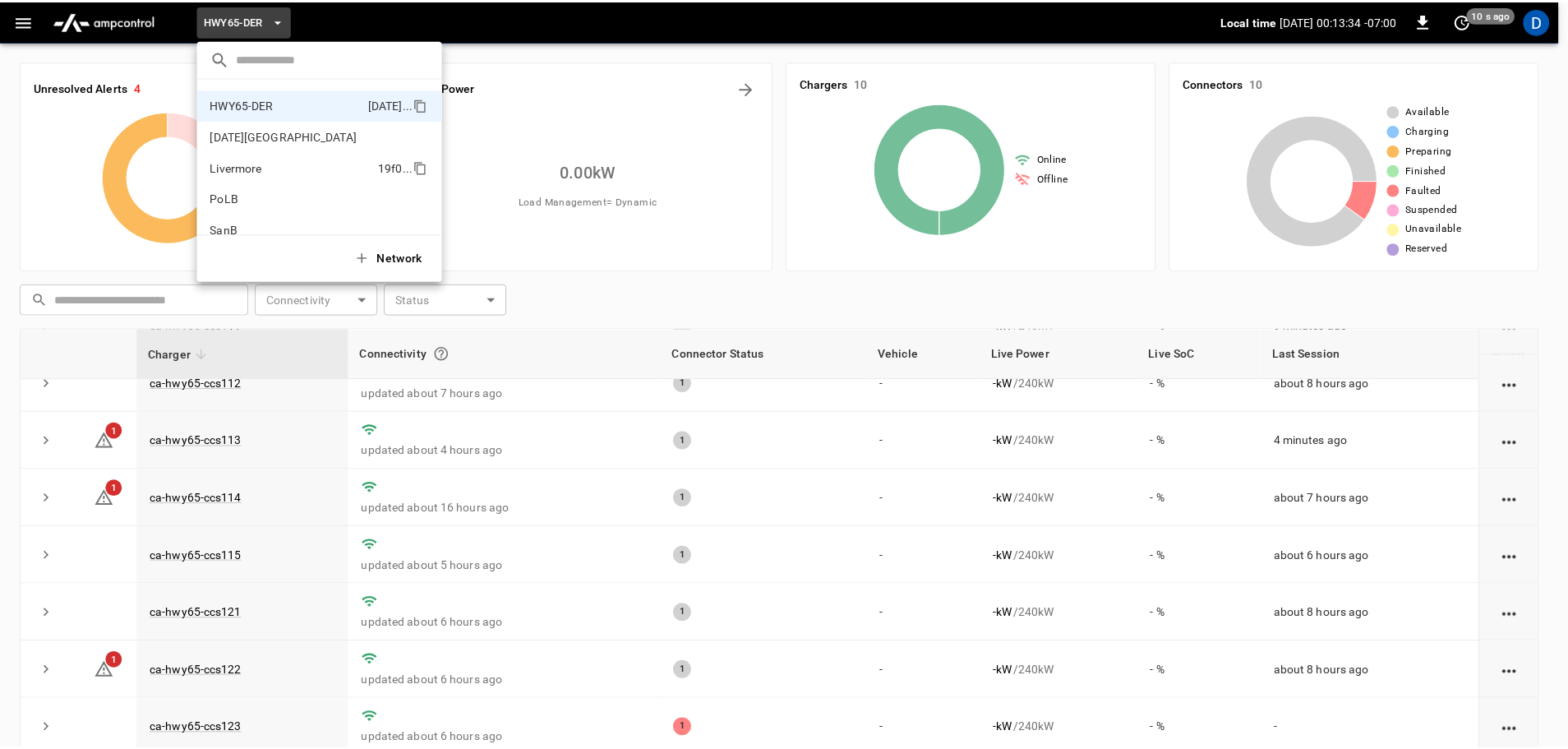
scroll to position [0, 0]
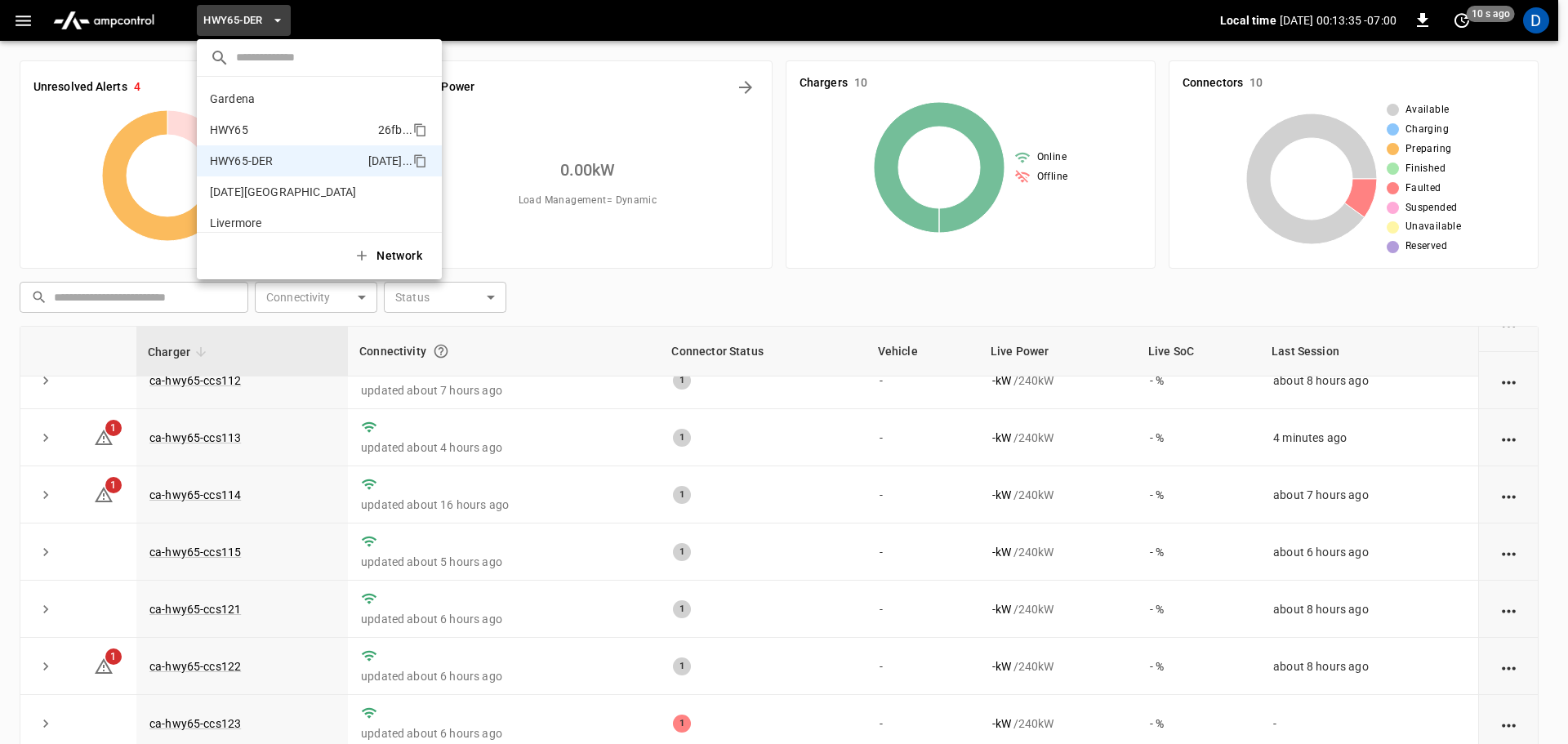
click at [278, 130] on p "HWY65" at bounding box center [290, 130] width 161 height 17
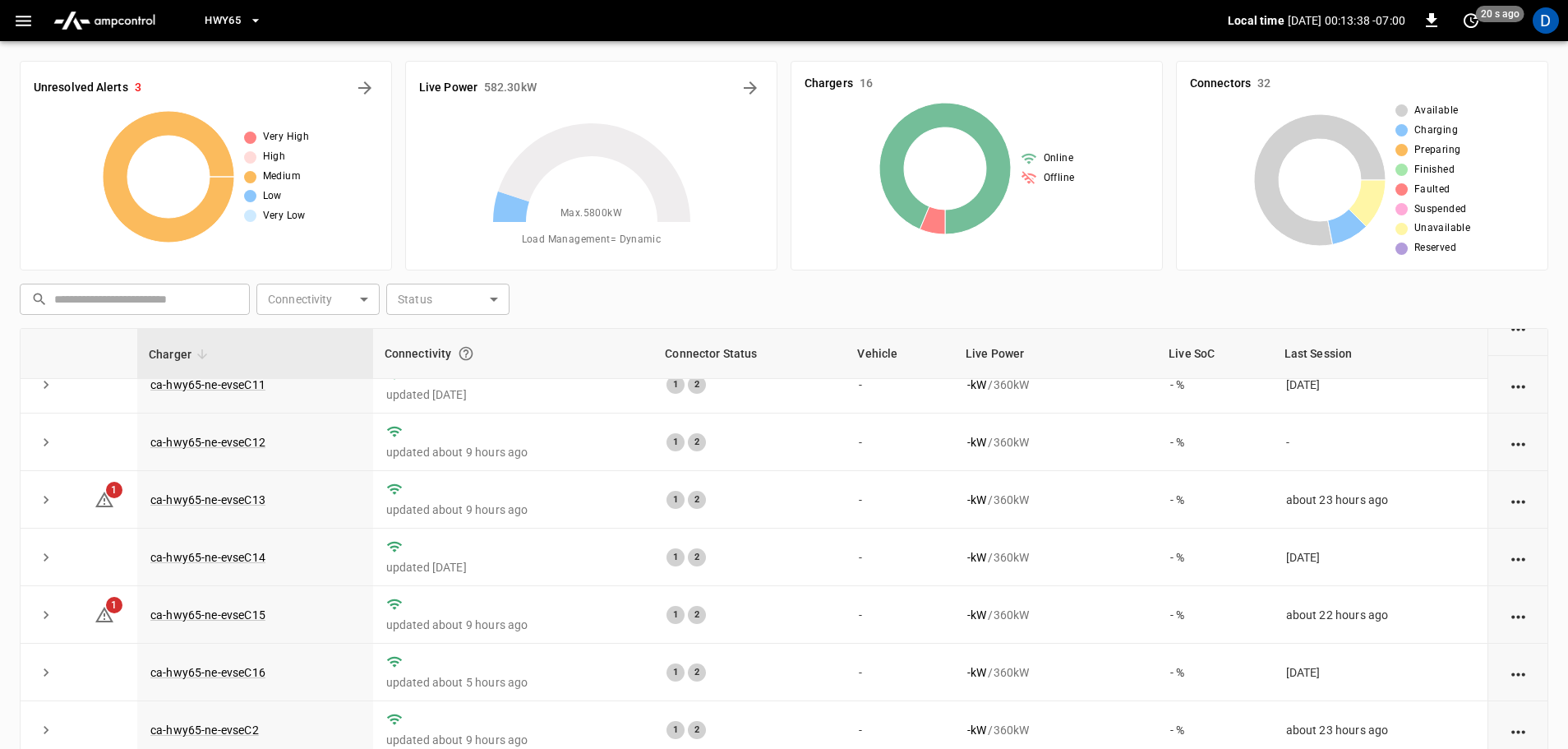
scroll to position [164, 0]
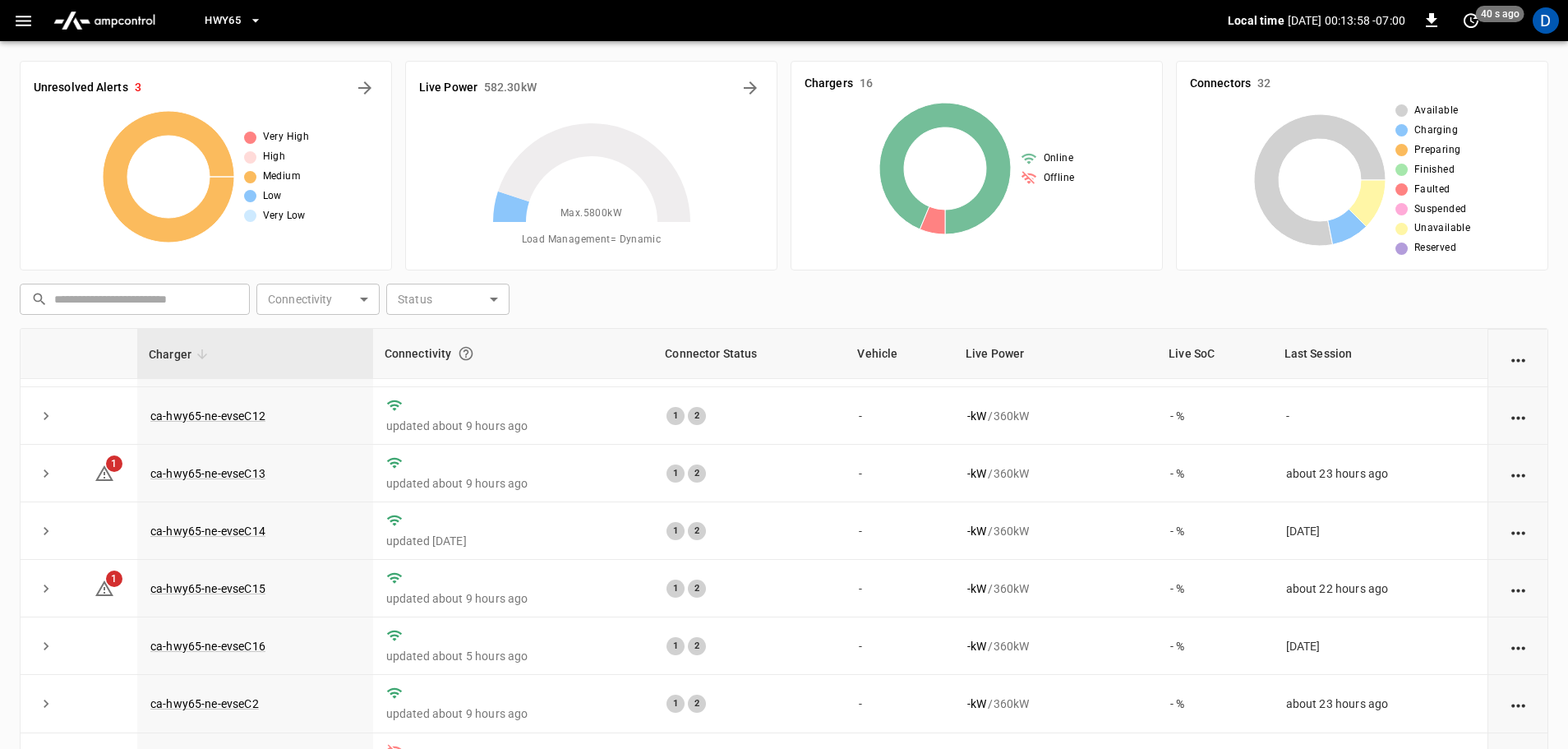
click at [858, 303] on div "​ ​ Connectivity ​ Connectivity Status ​ Status" at bounding box center [780, 296] width 1535 height 38
